Goal: Transaction & Acquisition: Purchase product/service

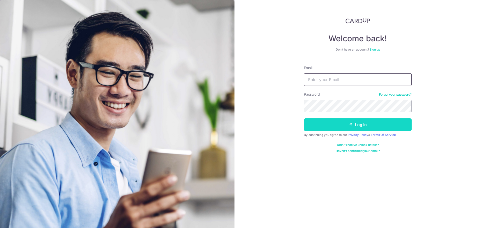
type input "[EMAIL_ADDRESS][DOMAIN_NAME]"
click at [344, 128] on button "Log in" at bounding box center [358, 124] width 108 height 13
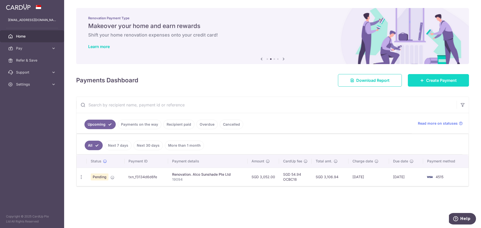
click at [424, 79] on link "Create Payment" at bounding box center [437, 80] width 61 height 13
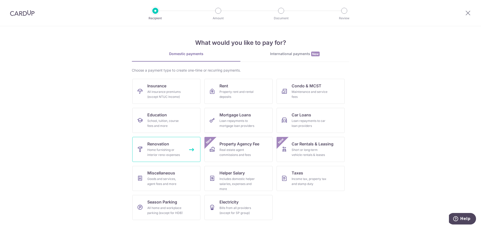
click at [159, 156] on div "Home furnishing or interior reno-expenses" at bounding box center [165, 152] width 36 height 10
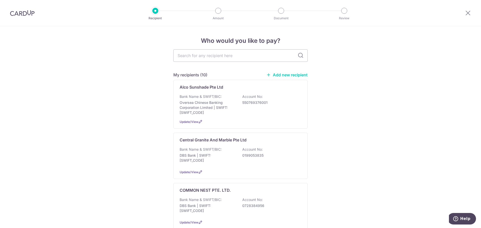
click at [288, 73] on link "Add new recipient" at bounding box center [286, 74] width 41 height 5
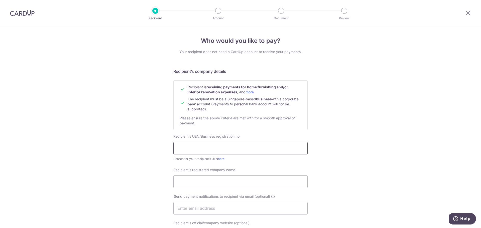
click at [186, 145] on input "text" at bounding box center [240, 148] width 134 height 13
click at [200, 183] on input "Recipient’s registered company name" at bounding box center [240, 181] width 134 height 13
paste input "Risen Thermohygro Services Pte. Ltd"
type input "Risen Thermohygro Services Pte. Ltd"
click at [220, 159] on link "here" at bounding box center [221, 159] width 7 height 4
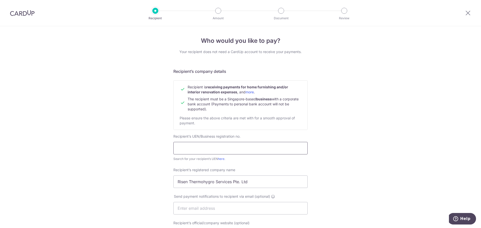
click at [201, 152] on input "text" at bounding box center [240, 148] width 134 height 13
paste input "201812643N"
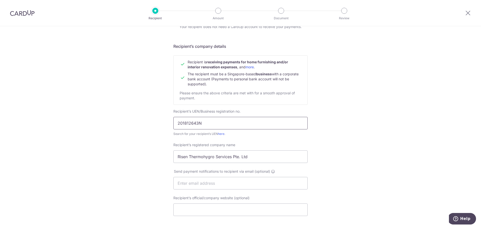
type input "201812643N"
click at [183, 184] on input "text" at bounding box center [240, 183] width 134 height 13
paste input "admin@risen.com.sg /"
type input "admin@risen.com.sg"
click at [194, 207] on input "Recipient’s official/company website (optional)" at bounding box center [240, 209] width 134 height 13
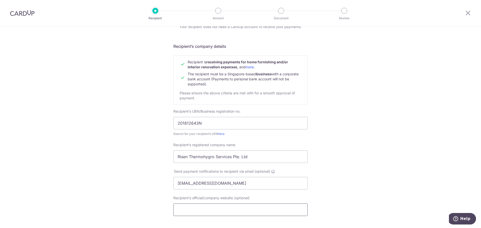
paste input "Website: www.risen.com.sg"
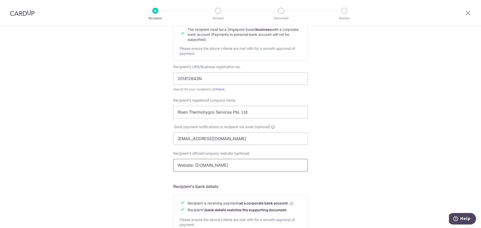
scroll to position [125, 0]
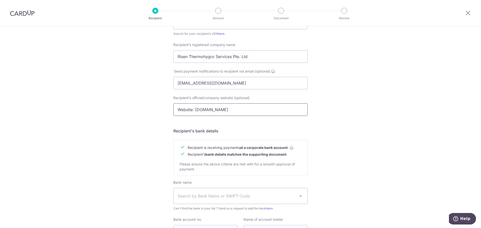
drag, startPoint x: 193, startPoint y: 110, endPoint x: 117, endPoint y: 108, distance: 76.1
click at [119, 109] on div "Who would you like to pay? Your recipient does not need a CardUp account to rec…" at bounding box center [240, 89] width 481 height 376
type input "www.risen.com.sg"
click at [303, 194] on span "Search by Bank Name or SWIFT Code" at bounding box center [240, 196] width 134 height 16
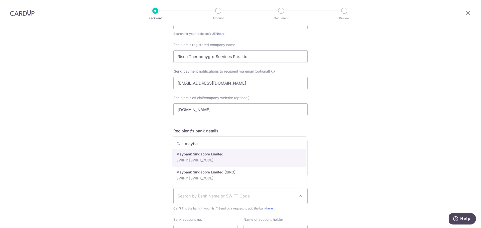
type input "mayba"
select select "10"
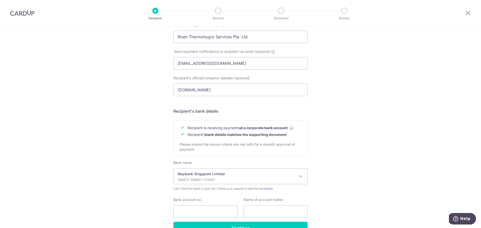
scroll to position [175, 0]
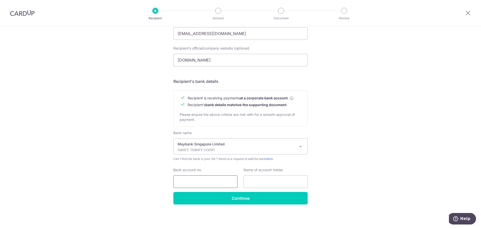
click at [203, 179] on input "Bank account no." at bounding box center [205, 181] width 64 height 13
paste input "04071081049"
type input "04071081049"
click at [261, 184] on input "text" at bounding box center [275, 181] width 64 height 13
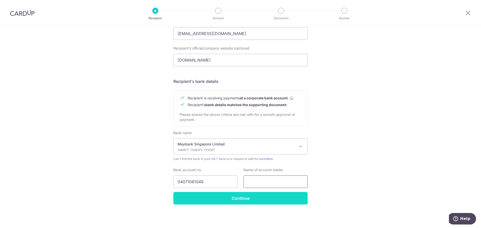
paste input "Risen Thermohygro Services Pte. Ltd.""
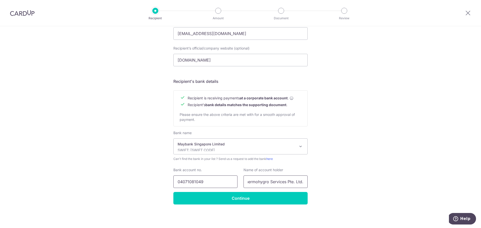
scroll to position [0, 0]
drag, startPoint x: 273, startPoint y: 184, endPoint x: 209, endPoint y: 186, distance: 63.9
click at [209, 186] on div "Bank account no. 04071081049 Name of account holder Risen Thermohygro Services …" at bounding box center [240, 177] width 140 height 21
type input "Risen Thermohygro Services Pte. Ltd."
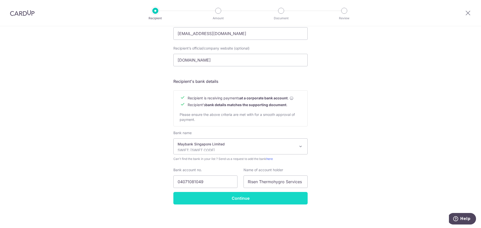
click at [212, 197] on input "Continue" at bounding box center [240, 198] width 134 height 13
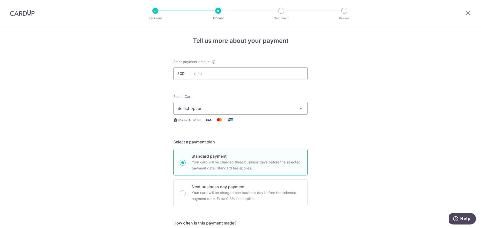
click at [212, 74] on input "text" at bounding box center [240, 73] width 134 height 13
paste input "905.14"
type input "905.14"
click at [231, 108] on span "Select option" at bounding box center [235, 108] width 117 height 6
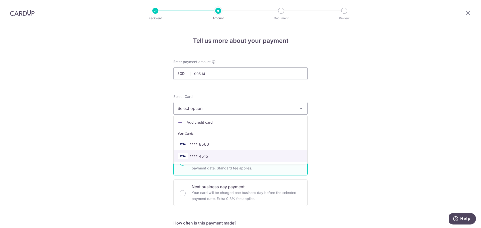
click at [205, 154] on span "**** 4515" at bounding box center [198, 156] width 19 height 6
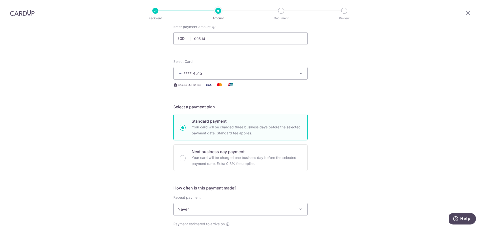
scroll to position [75, 0]
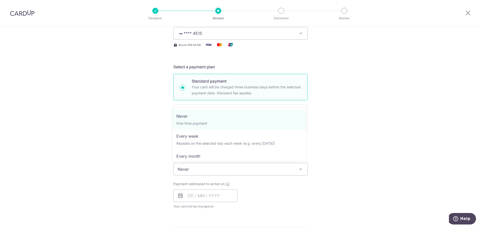
click at [279, 170] on span "Never" at bounding box center [240, 169] width 134 height 12
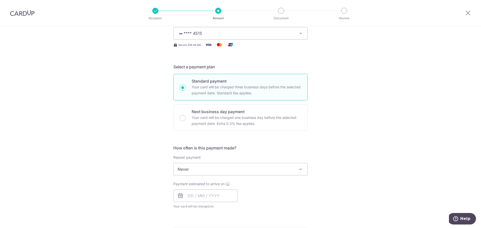
click at [279, 170] on span "Never" at bounding box center [240, 169] width 134 height 12
click at [204, 191] on input "text" at bounding box center [205, 195] width 64 height 13
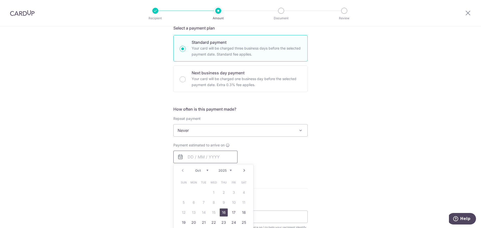
scroll to position [125, 0]
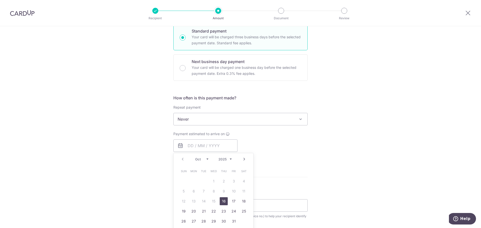
click at [278, 149] on div "Payment estimated to arrive on Prev Next Oct Nov Dec 2025 2026 2027 2028 2029 2…" at bounding box center [240, 145] width 140 height 28
click at [218, 147] on input "text" at bounding box center [205, 145] width 64 height 13
click at [220, 202] on link "16" at bounding box center [223, 201] width 8 height 8
type input "16/10/2025"
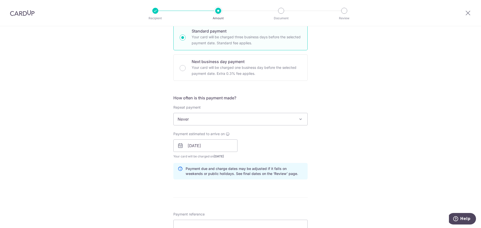
click at [355, 139] on div "Tell us more about your payment Enter payment amount SGD 905.14 905.14 Recipien…" at bounding box center [240, 154] width 481 height 507
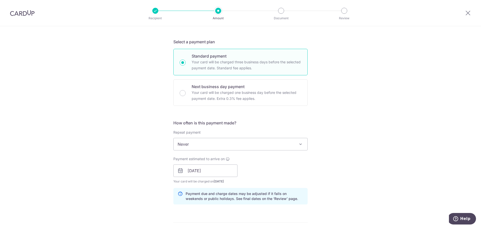
scroll to position [200, 0]
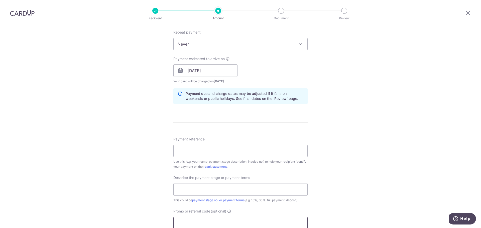
click at [194, 223] on input "Promo or referral code (optional)" at bounding box center [240, 223] width 134 height 13
paste input "OCBC195"
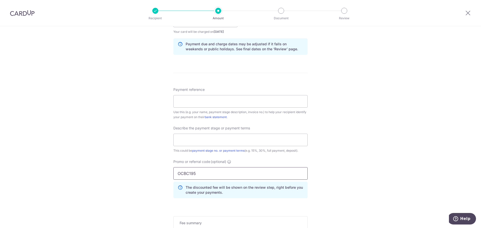
scroll to position [250, 0]
type input "OCBC195"
click at [210, 141] on input "text" at bounding box center [240, 139] width 134 height 13
type input "full payment"
click at [208, 100] on input "Payment reference" at bounding box center [240, 101] width 134 height 13
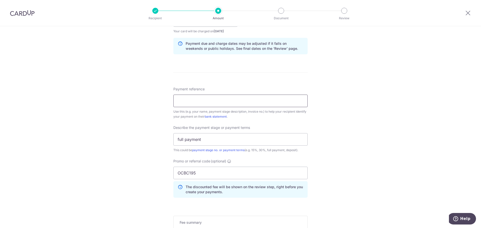
paste input "R-22-166"
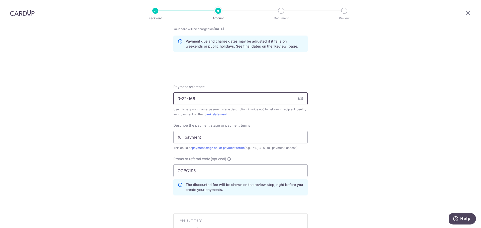
scroll to position [328, 0]
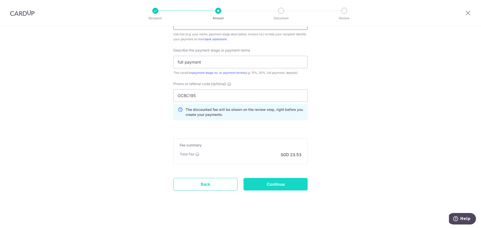
type input "R-22-166"
click at [259, 182] on input "Continue" at bounding box center [275, 184] width 64 height 13
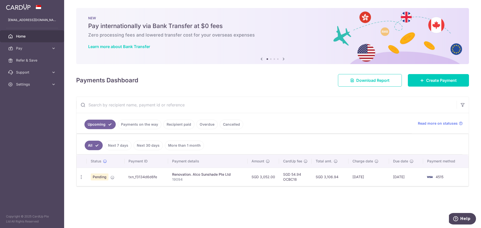
click at [260, 59] on icon at bounding box center [261, 59] width 6 height 6
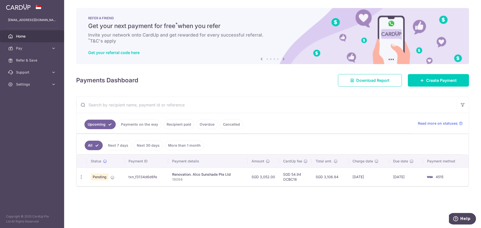
click at [260, 59] on icon at bounding box center [261, 59] width 6 height 6
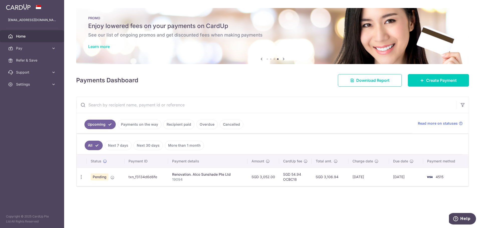
click at [103, 47] on link "Learn more" at bounding box center [99, 46] width 22 height 5
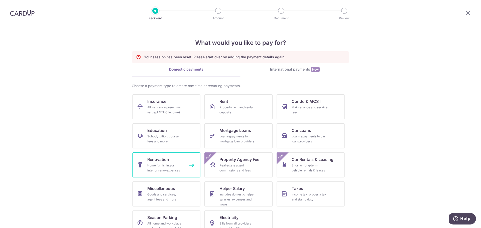
click at [159, 168] on div "Home furnishing or interior reno-expenses" at bounding box center [165, 168] width 36 height 10
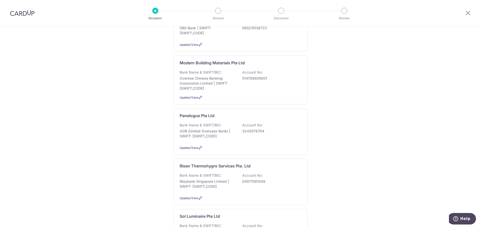
scroll to position [400, 0]
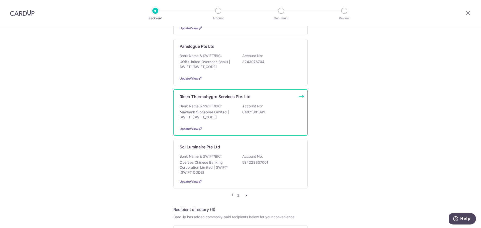
click at [207, 96] on p "Risen Thermohygro Services Pte. Ltd" at bounding box center [214, 97] width 71 height 6
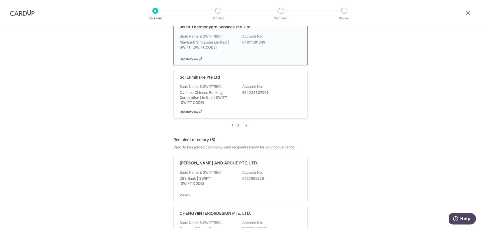
scroll to position [476, 0]
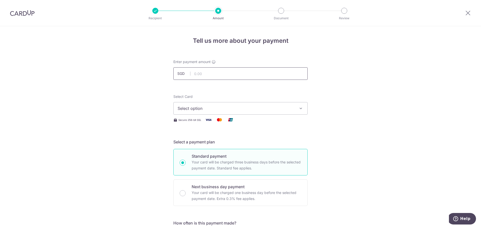
click at [214, 72] on input "text" at bounding box center [240, 73] width 134 height 13
type input "905.14"
click at [218, 106] on span "Select option" at bounding box center [235, 108] width 117 height 6
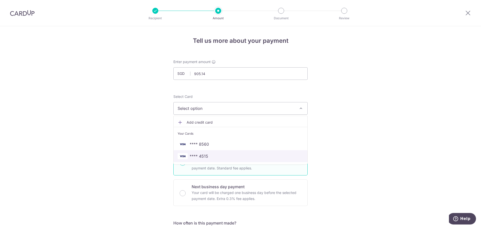
click at [200, 155] on span "**** 4515" at bounding box center [198, 156] width 19 height 6
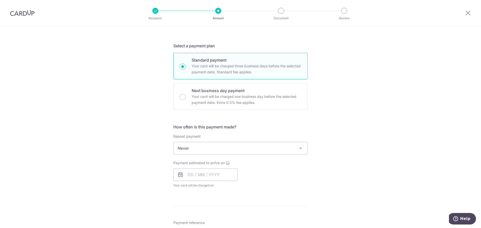
scroll to position [100, 0]
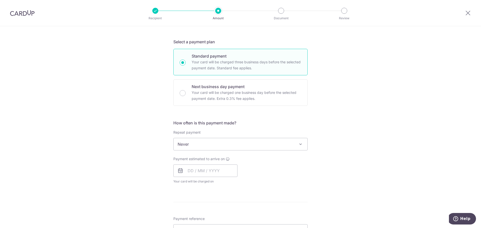
click at [222, 148] on span "Never" at bounding box center [240, 144] width 134 height 12
click at [201, 167] on input "text" at bounding box center [205, 170] width 64 height 13
click at [220, 225] on link "16" at bounding box center [223, 226] width 8 height 8
type input "16/10/2025"
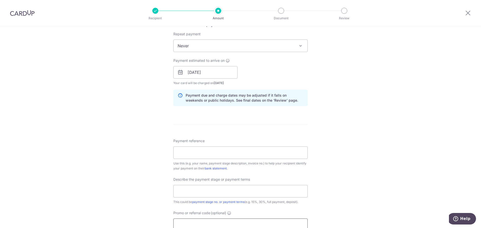
scroll to position [225, 0]
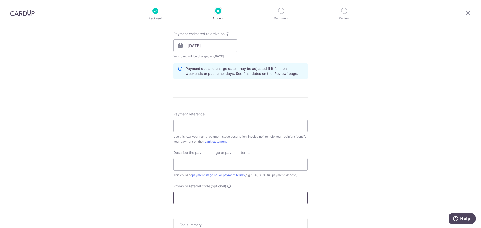
click at [190, 201] on input "Promo or referral code (optional)" at bounding box center [240, 198] width 134 height 13
paste input "R-22-166"
type input "R-22-166"
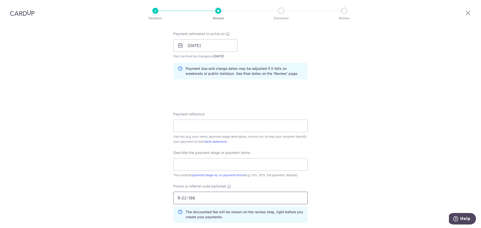
drag, startPoint x: 196, startPoint y: 198, endPoint x: 113, endPoint y: 190, distance: 83.5
click at [113, 190] on div "Tell us more about your payment Enter payment amount SGD 905.14 905.14 Select C…" at bounding box center [240, 65] width 481 height 529
click at [188, 128] on input "Payment reference" at bounding box center [240, 126] width 134 height 13
paste input "R-22-166"
type input "R-22-166"
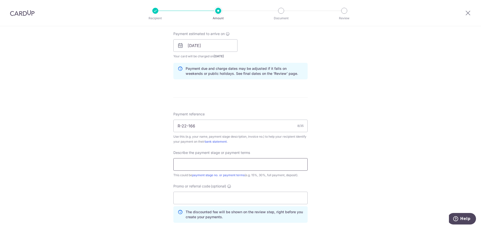
click at [185, 167] on input "text" at bounding box center [240, 164] width 134 height 13
type input "full payment"
click at [173, 200] on input "Promo or referral code (optional)" at bounding box center [240, 198] width 134 height 13
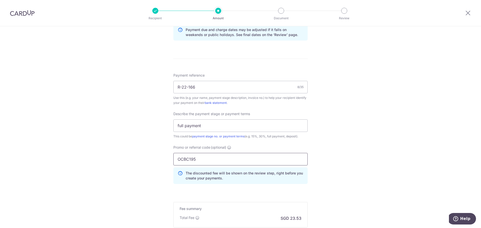
scroll to position [328, 0]
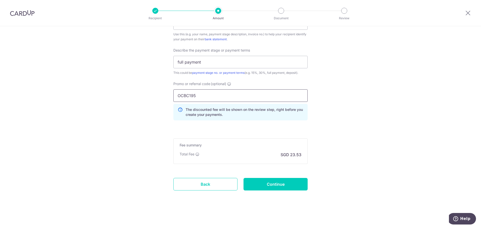
type input "OCBC195"
click at [276, 183] on input "Continue" at bounding box center [275, 184] width 64 height 13
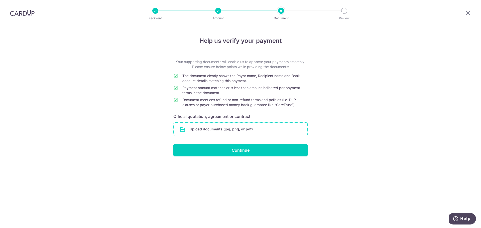
click at [235, 131] on input "file" at bounding box center [240, 129] width 134 height 13
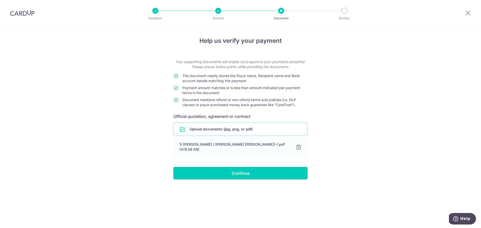
drag, startPoint x: 242, startPoint y: 174, endPoint x: 151, endPoint y: 238, distance: 111.1
click at [151, 228] on html "Recipient Amount Document Review Help us verify your payment Your supporting do…" at bounding box center [240, 114] width 481 height 228
click at [238, 169] on input "Continue" at bounding box center [240, 173] width 134 height 13
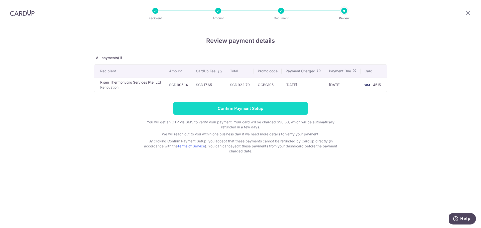
click at [249, 113] on input "Confirm Payment Setup" at bounding box center [240, 108] width 134 height 13
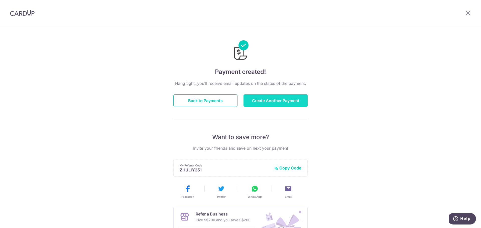
click at [277, 103] on button "Create Another Payment" at bounding box center [275, 100] width 64 height 13
